Goal: Find specific page/section: Find specific page/section

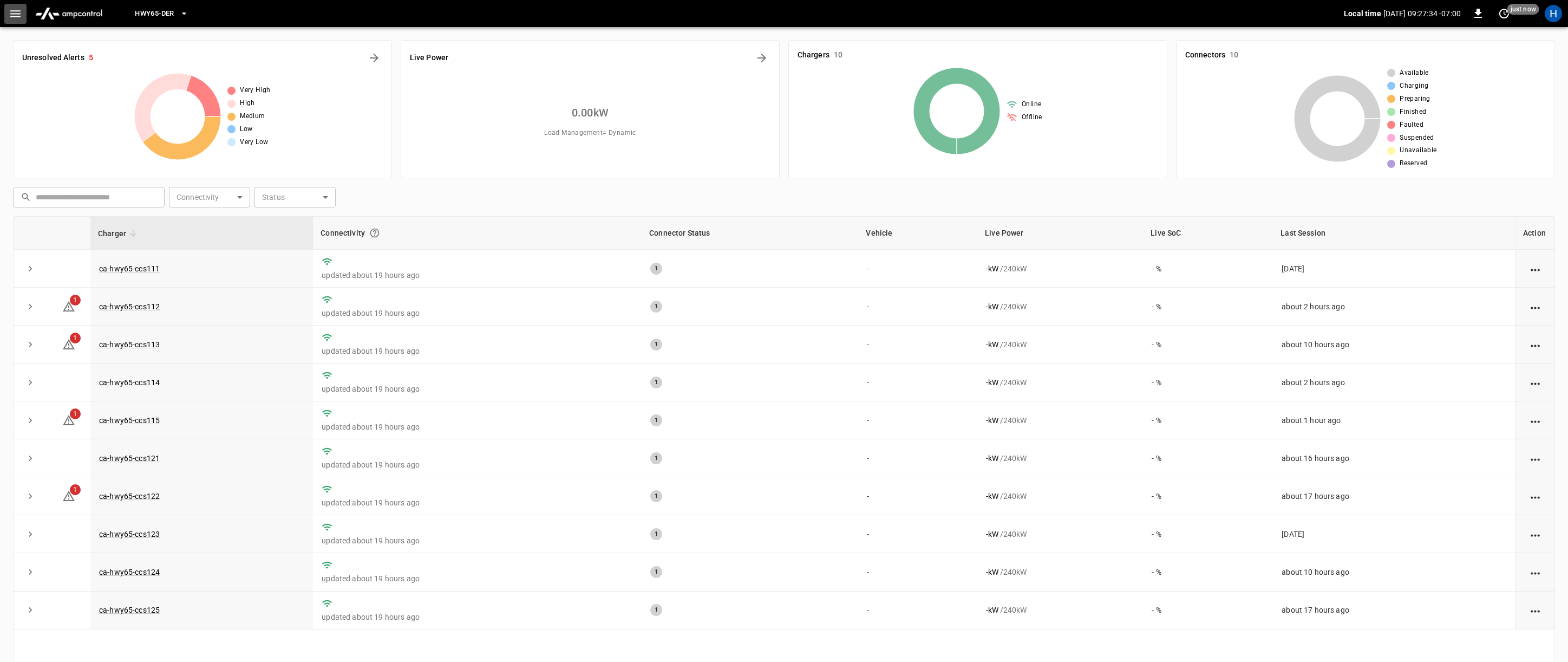
click at [15, 15] on icon "button" at bounding box center [15, 13] width 13 height 13
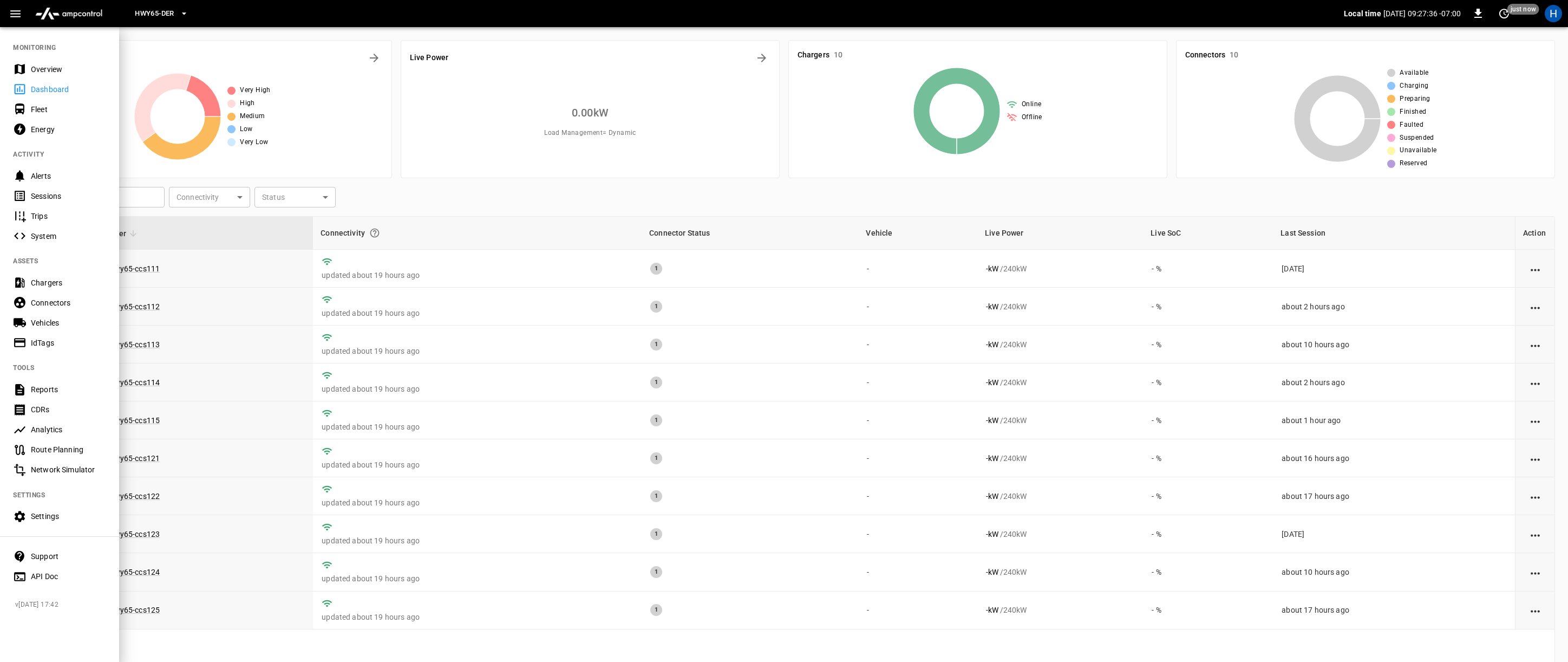
click at [59, 133] on div "Energy" at bounding box center [68, 130] width 75 height 11
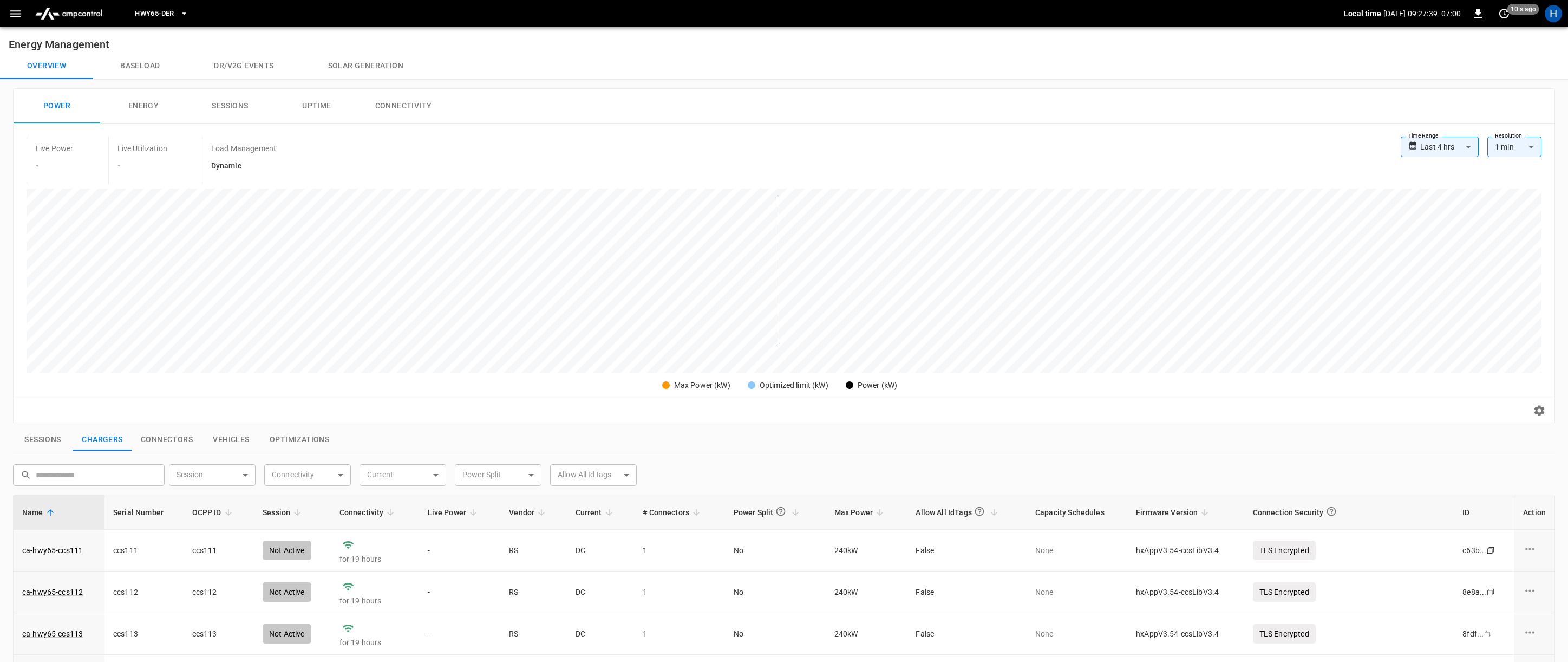
click at [351, 75] on button "Solar generation" at bounding box center [366, 66] width 130 height 26
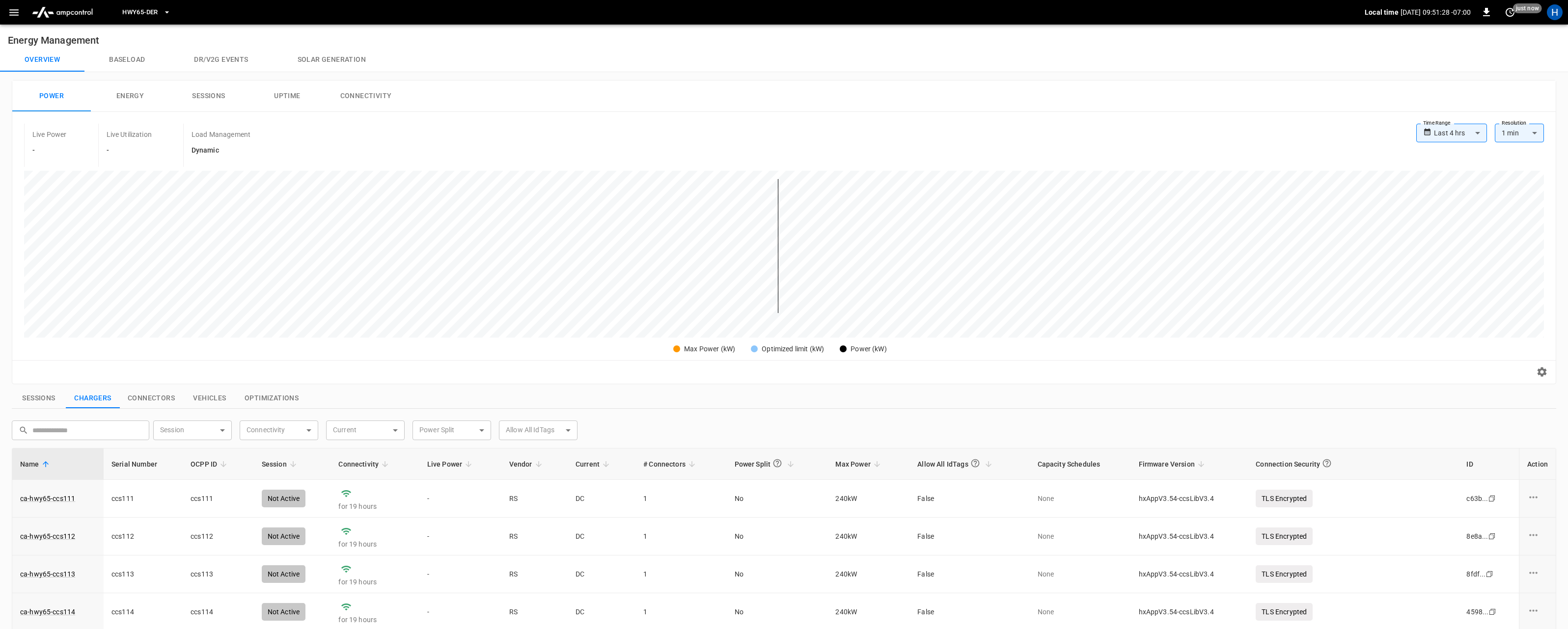
click at [11, 12] on icon "button" at bounding box center [13, 12] width 9 height 6
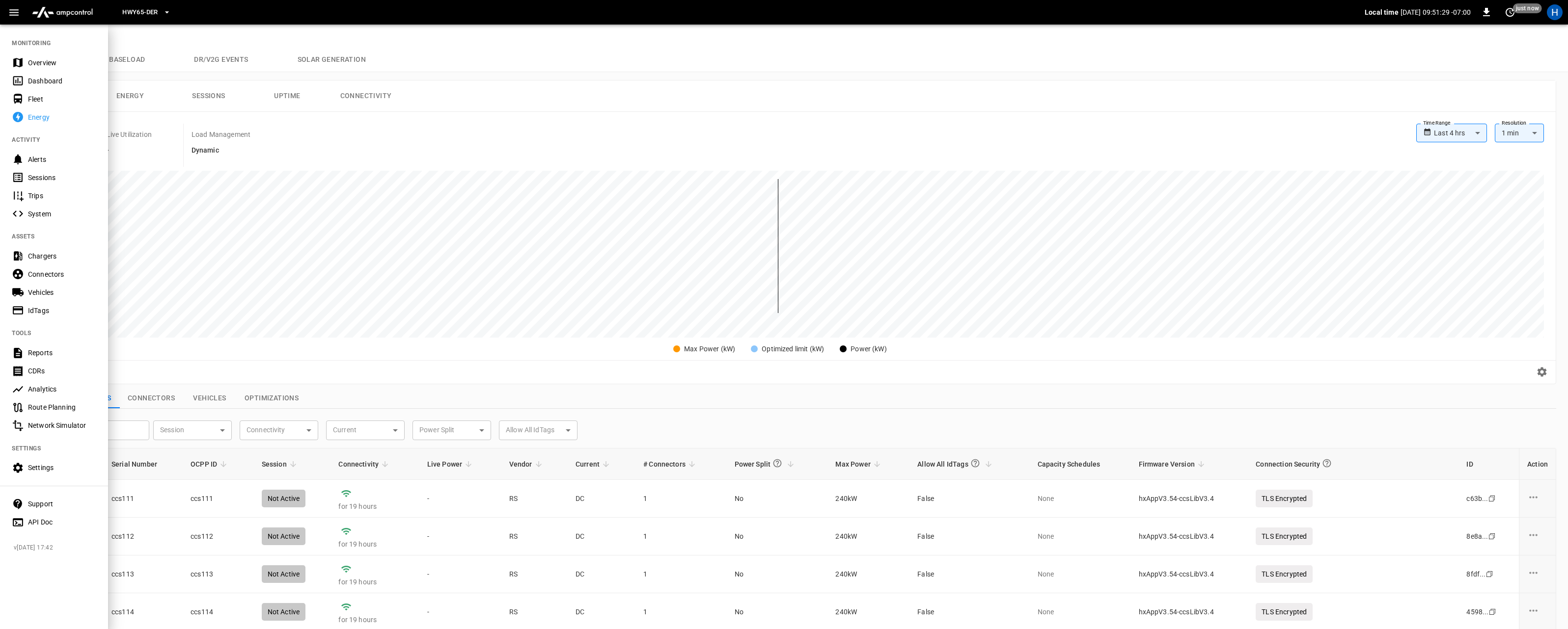
click at [29, 59] on div "Overview" at bounding box center [62, 63] width 68 height 10
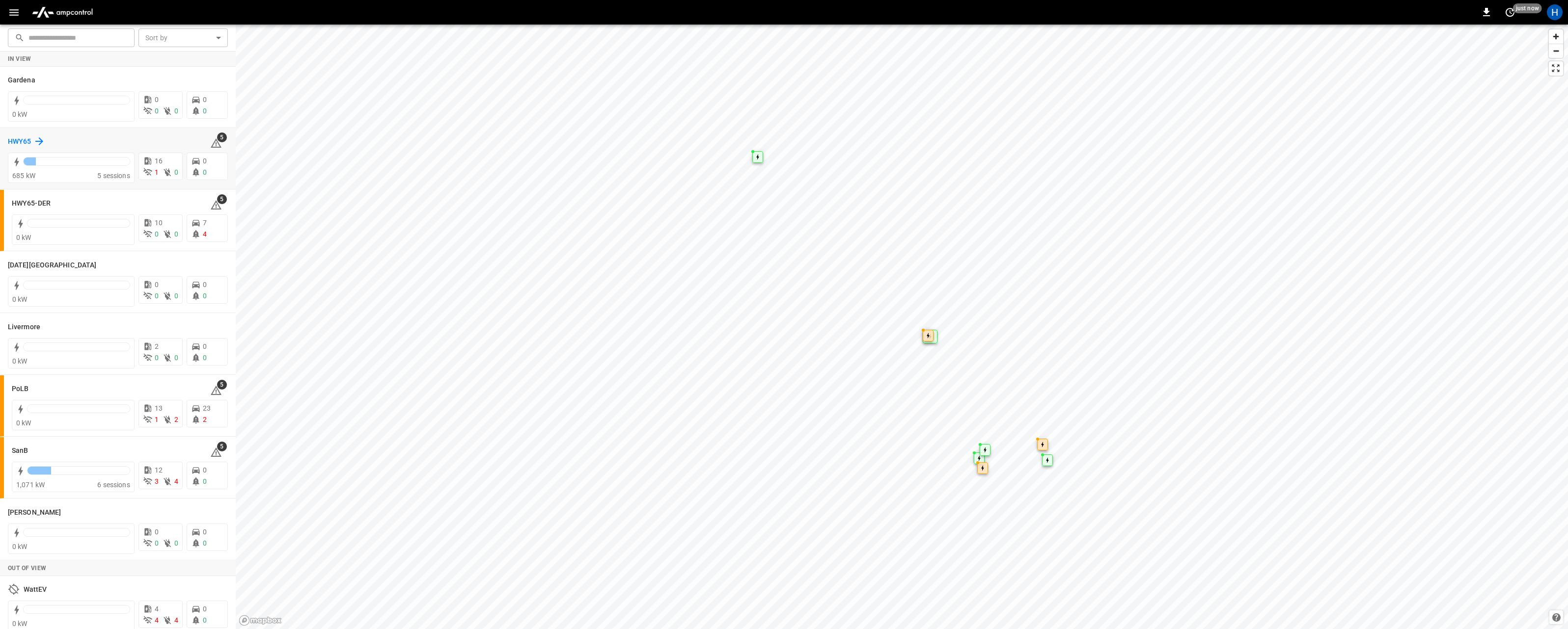
click at [20, 143] on h6 "HWY65" at bounding box center [19, 142] width 24 height 11
click at [34, 203] on h6 "HWY65-DER" at bounding box center [31, 204] width 39 height 11
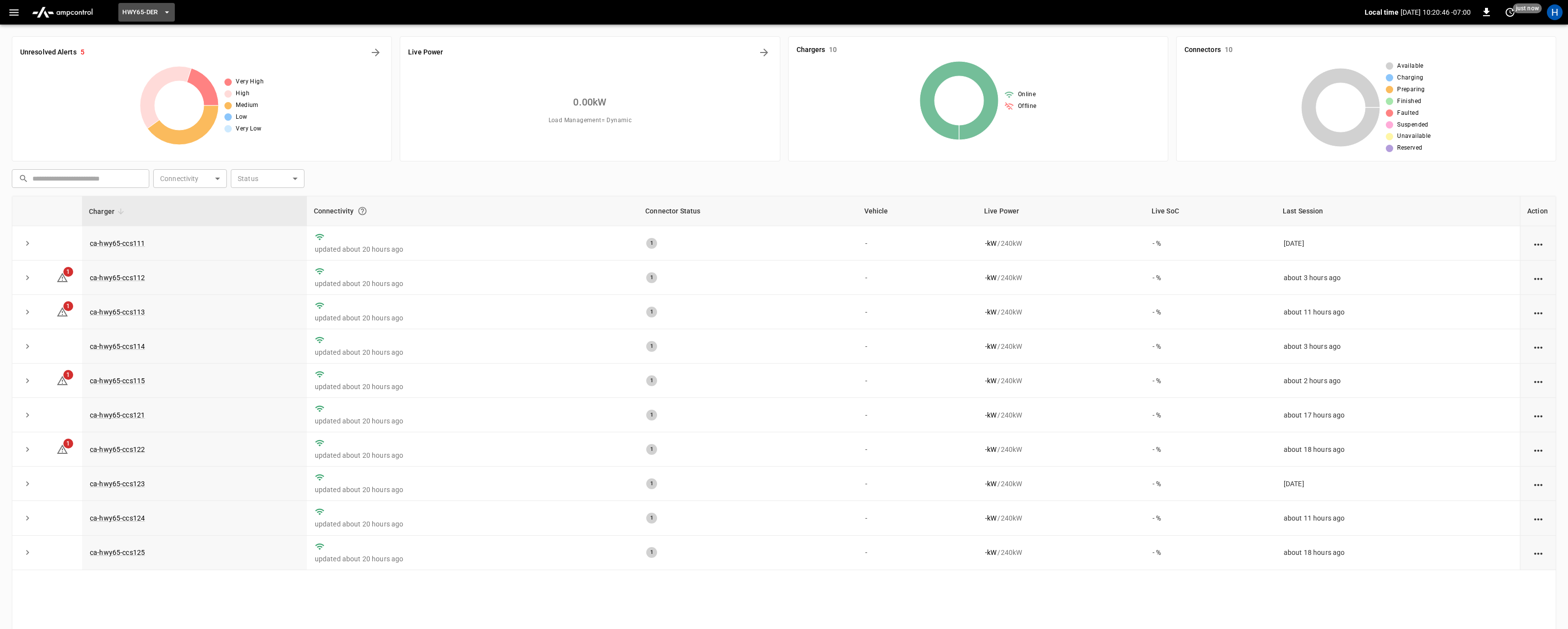
click at [138, 13] on span "HWY65-DER" at bounding box center [140, 12] width 35 height 12
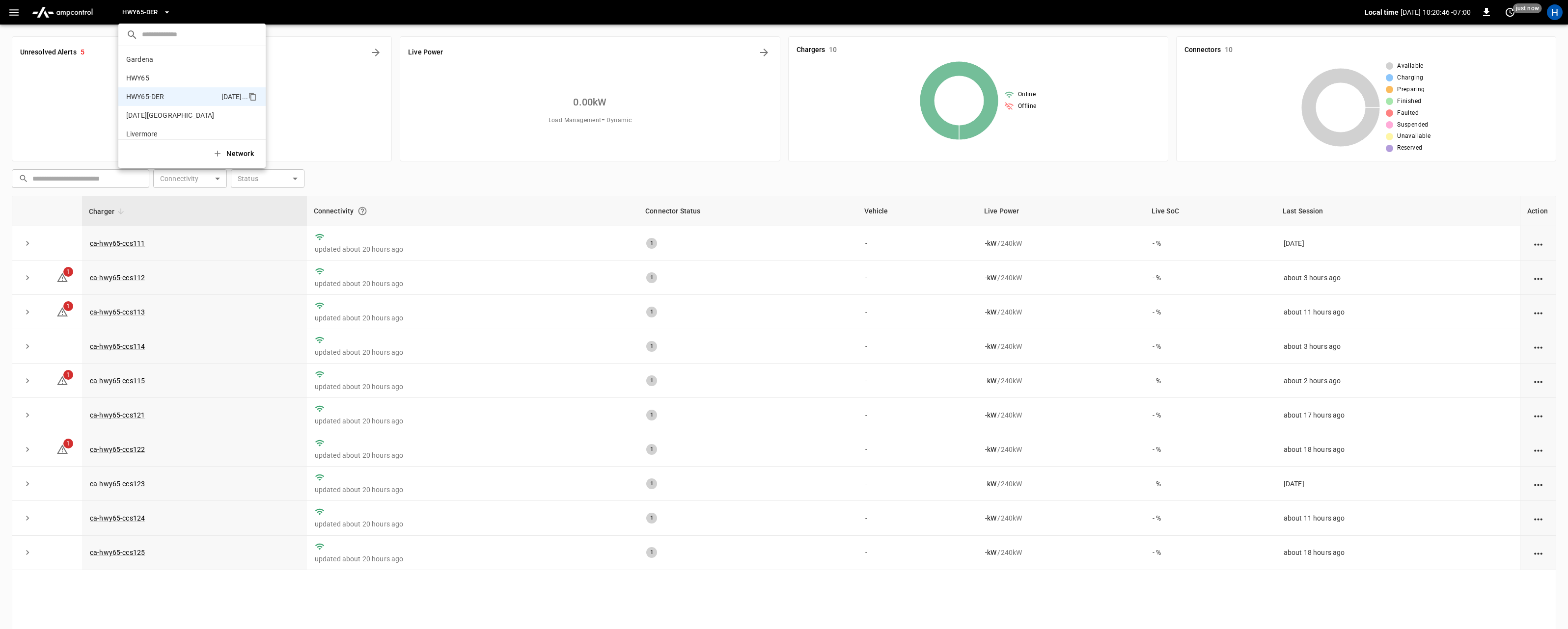
scroll to position [34, 0]
click at [391, 190] on div at bounding box center [784, 314] width 1568 height 629
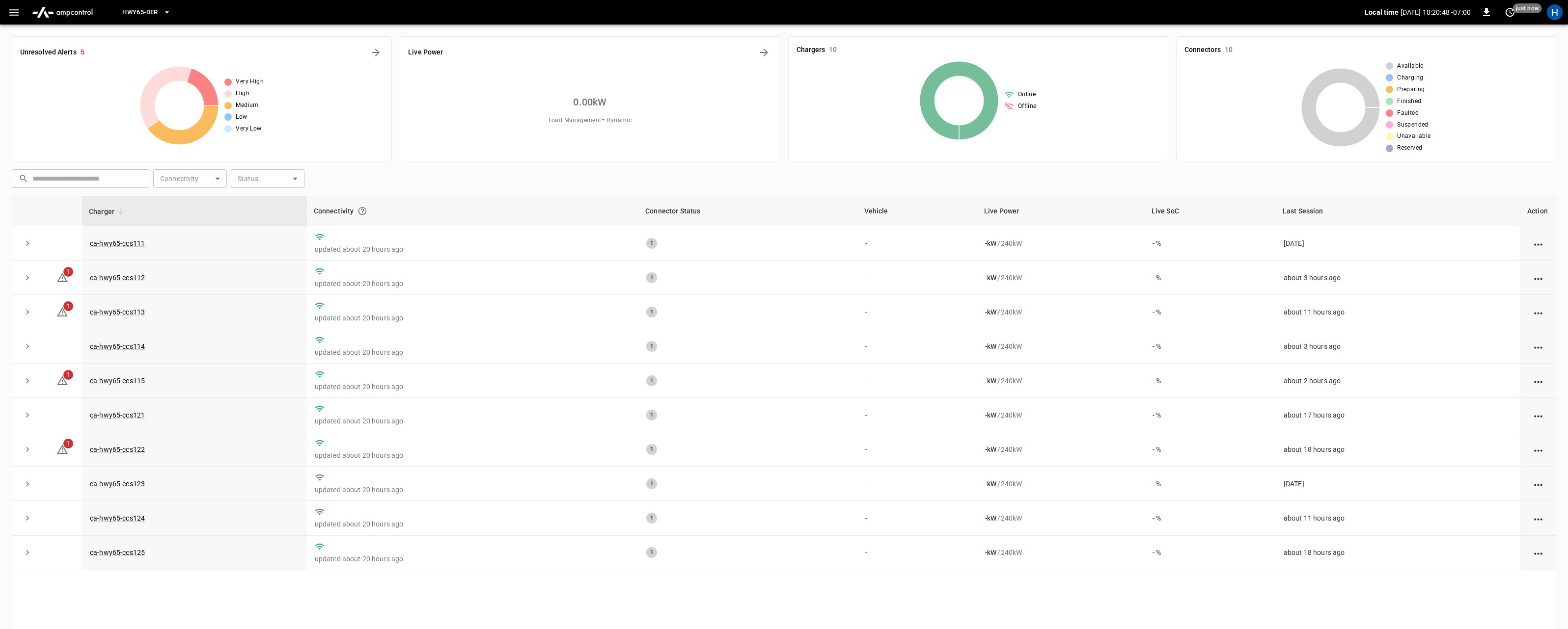
click at [174, 9] on button "HWY65-DER" at bounding box center [146, 12] width 56 height 19
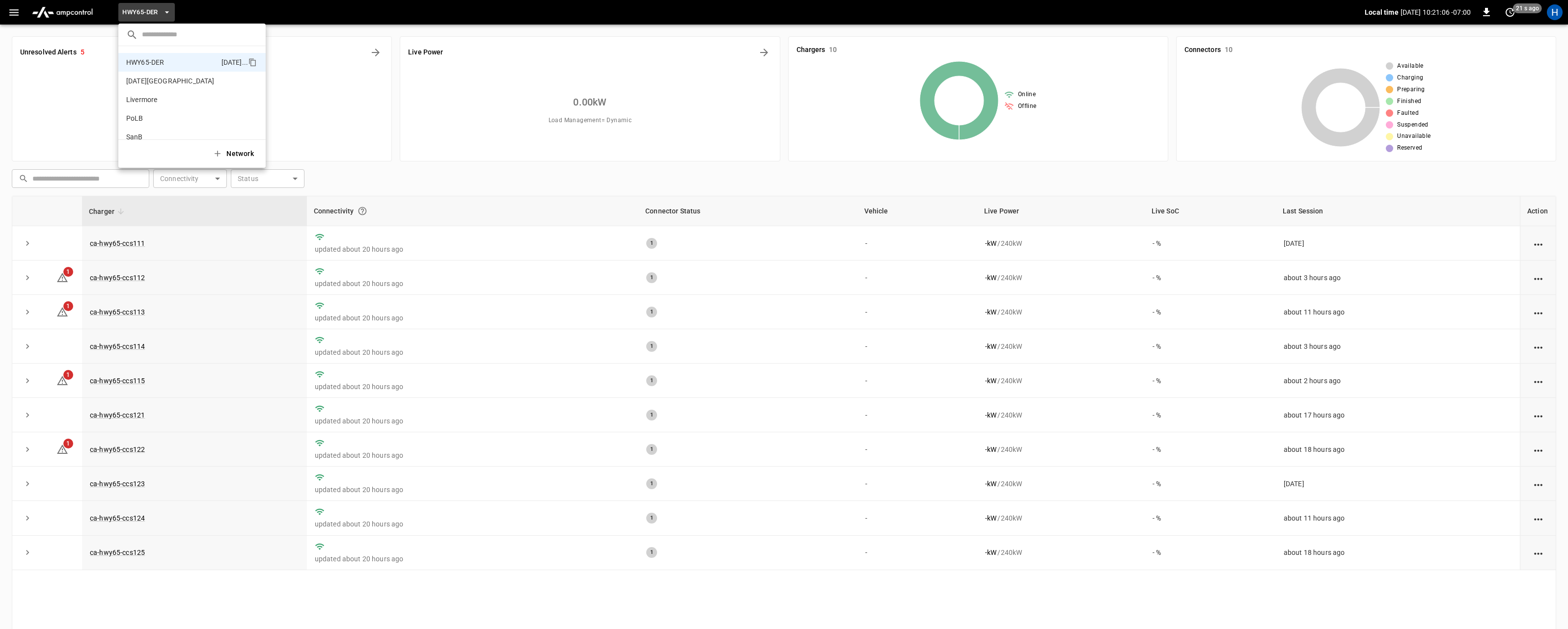
click at [329, 109] on div at bounding box center [784, 314] width 1568 height 629
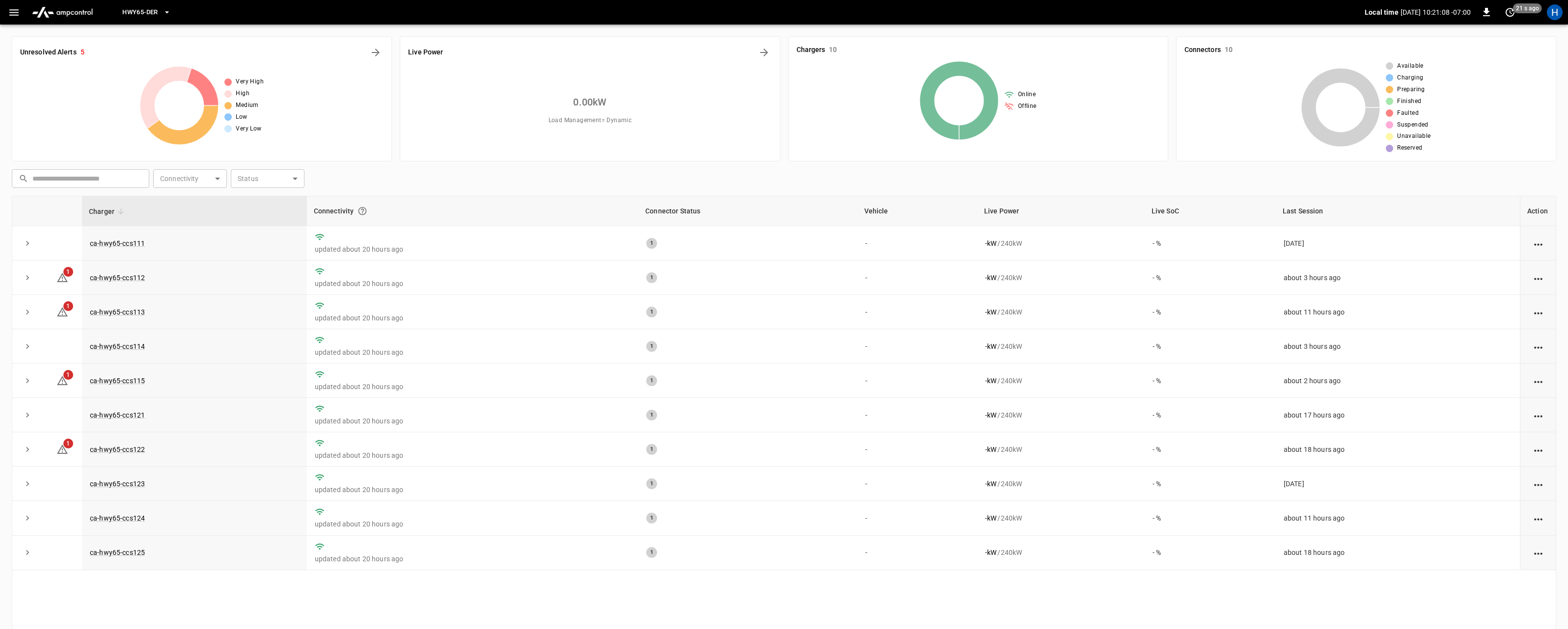
click at [13, 11] on icon "button" at bounding box center [14, 12] width 12 height 12
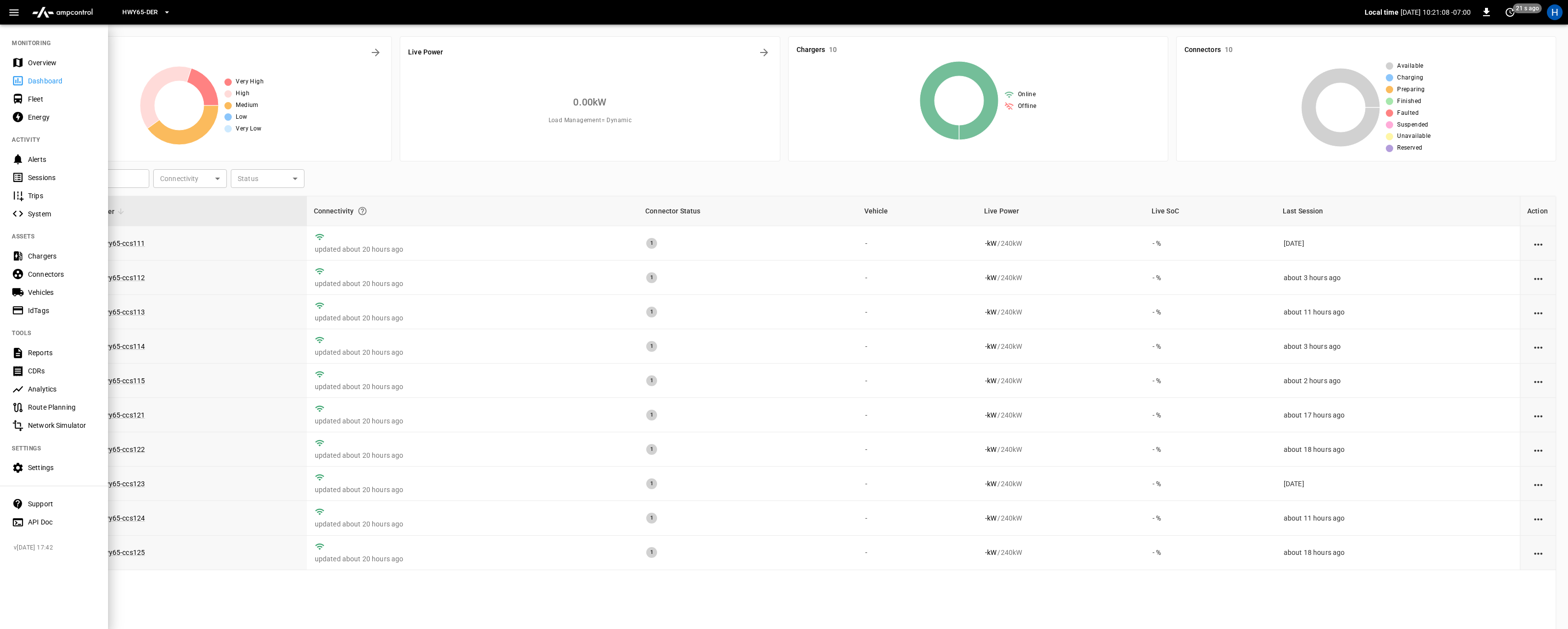
click at [40, 116] on div "Energy" at bounding box center [62, 117] width 68 height 10
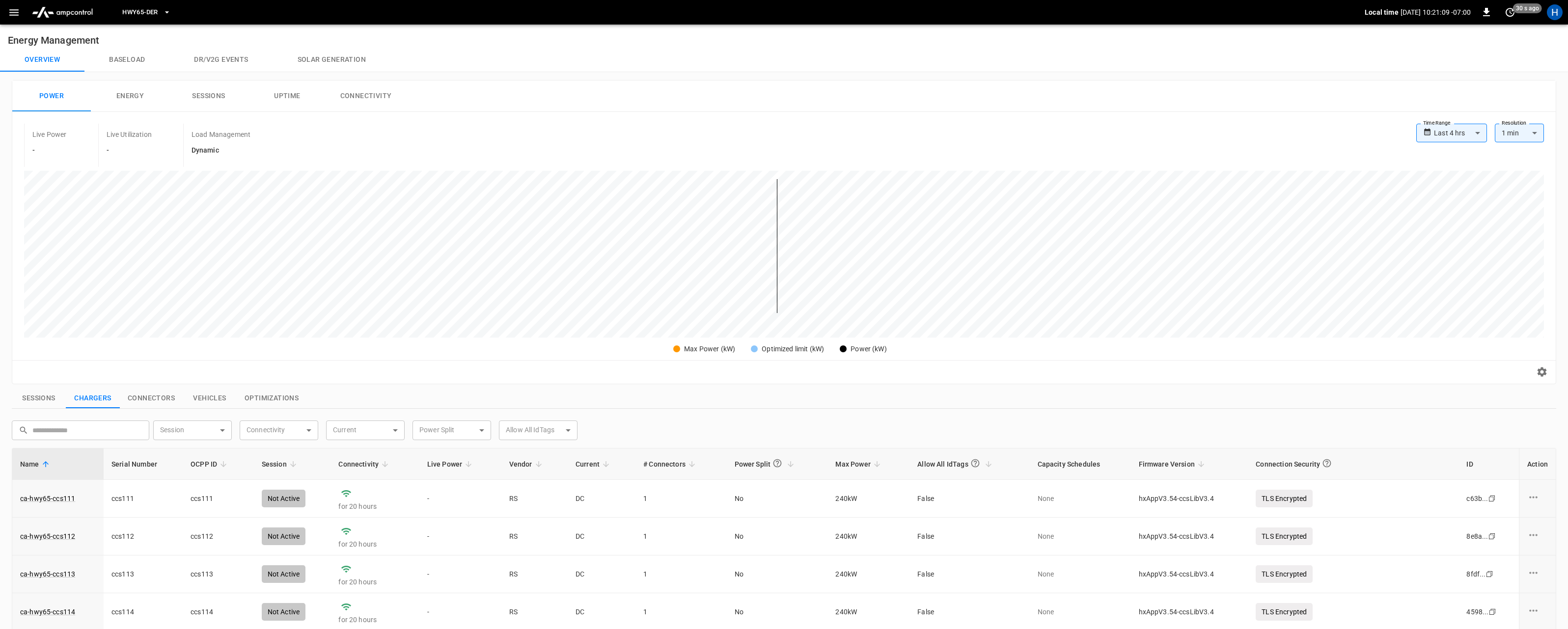
click at [319, 60] on button "Solar generation" at bounding box center [332, 60] width 117 height 24
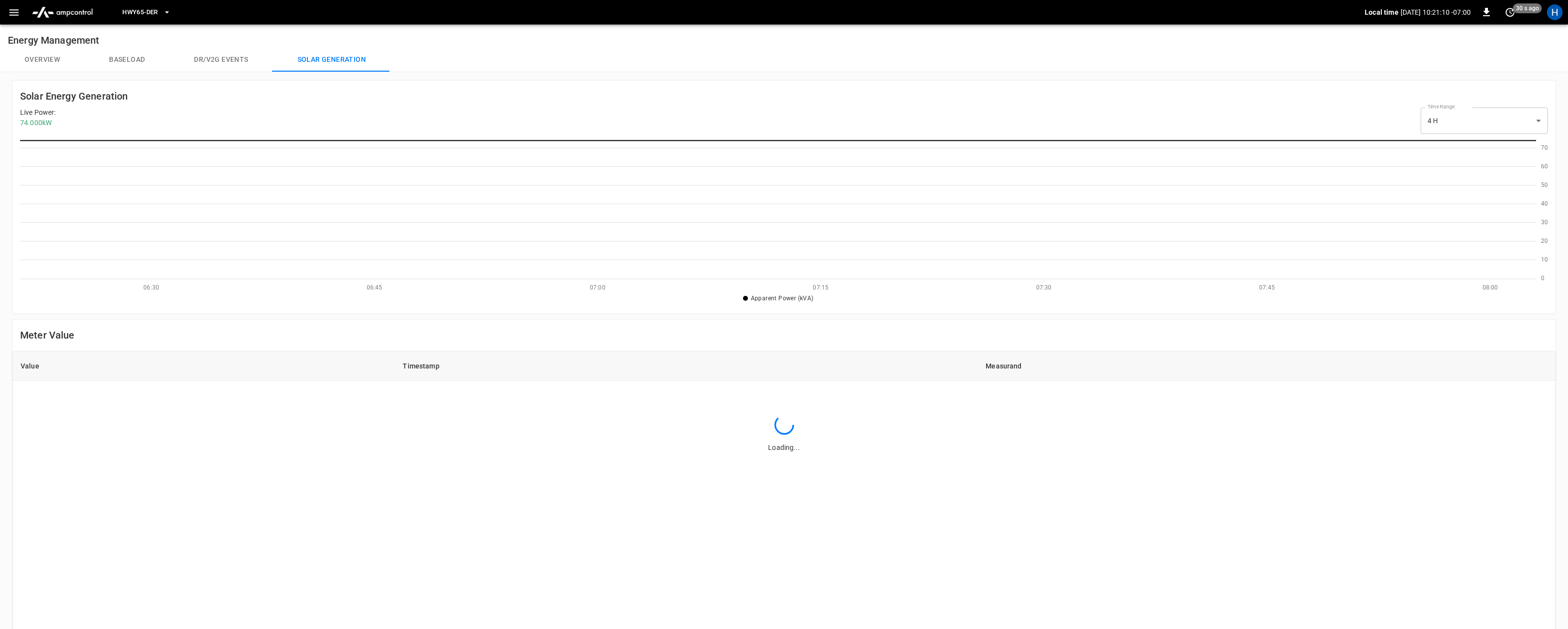
scroll to position [142, 1516]
